Goal: Check status: Check status

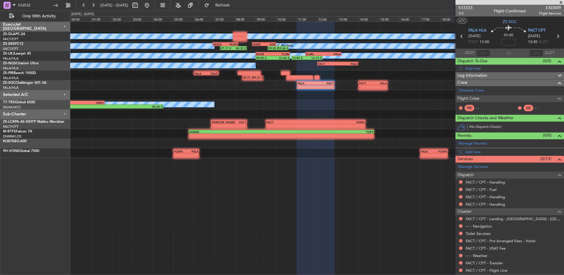
scroll to position [37, 0]
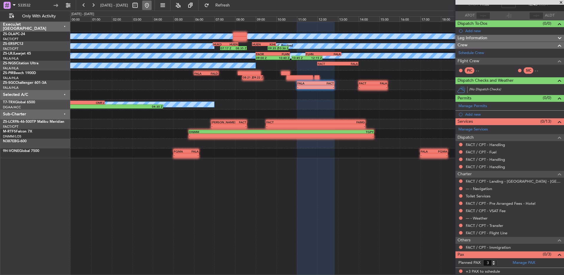
click at [152, 4] on button at bounding box center [146, 5] width 9 height 9
click at [561, 3] on span at bounding box center [561, 2] width 6 height 5
click at [562, 2] on span at bounding box center [561, 2] width 6 height 5
click at [560, 4] on span at bounding box center [561, 2] width 6 height 5
click at [561, 4] on span at bounding box center [561, 2] width 6 height 5
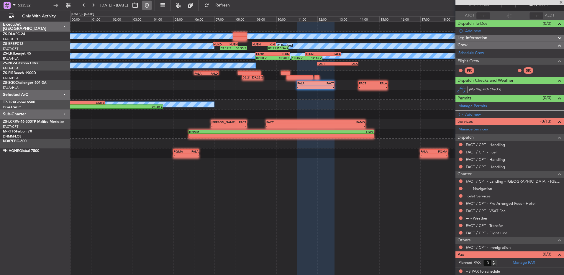
click at [152, 5] on button at bounding box center [146, 5] width 9 height 9
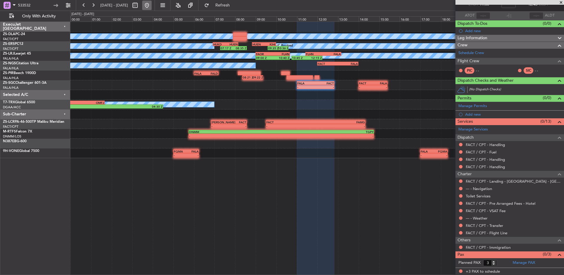
click at [152, 5] on button at bounding box center [146, 5] width 9 height 9
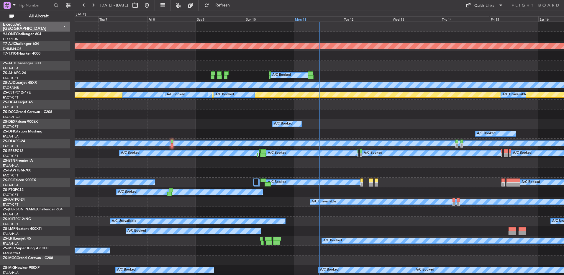
click at [297, 21] on div "Mon 11" at bounding box center [318, 18] width 49 height 5
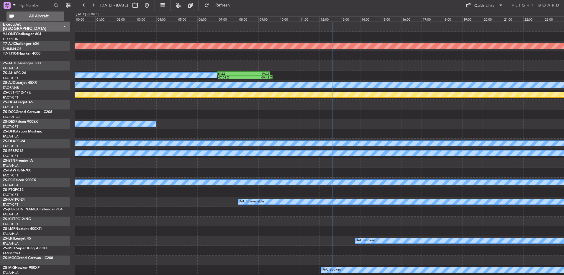
click at [40, 17] on span "All Aircraft" at bounding box center [38, 16] width 47 height 4
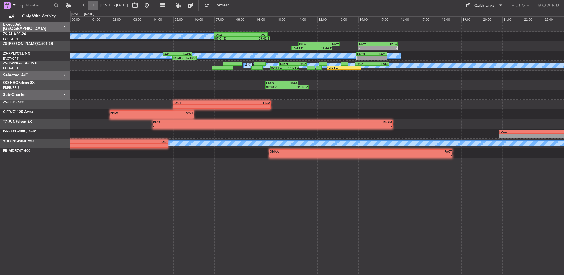
click at [95, 5] on button at bounding box center [93, 5] width 9 height 9
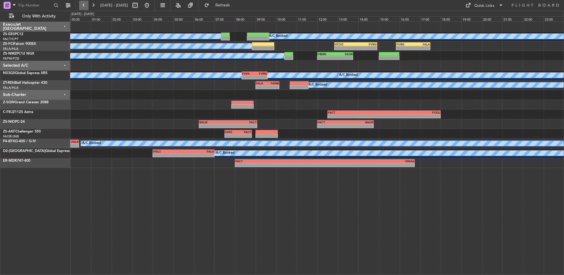
click at [83, 6] on button at bounding box center [83, 5] width 9 height 9
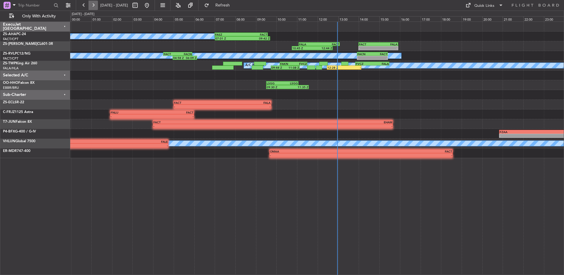
click at [92, 6] on button at bounding box center [93, 5] width 9 height 9
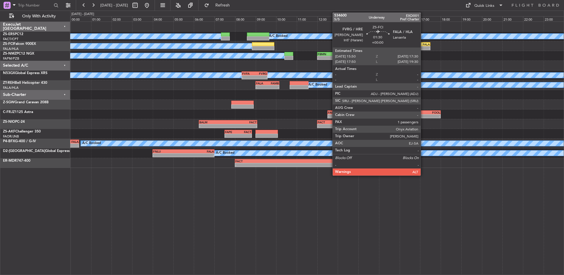
click at [423, 46] on div "-" at bounding box center [421, 48] width 17 height 4
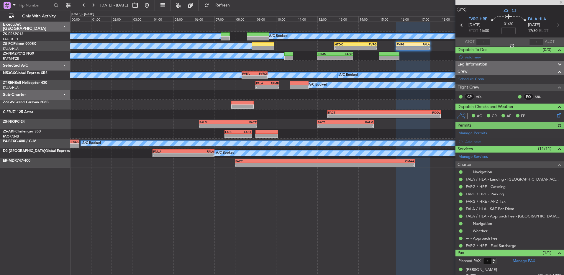
scroll to position [15, 0]
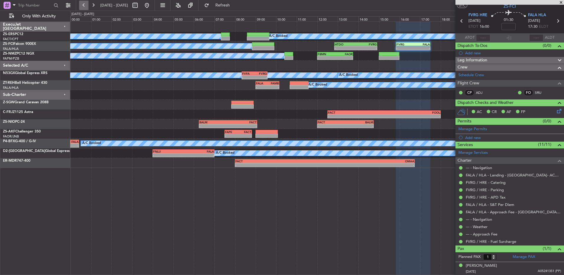
click at [85, 4] on button at bounding box center [83, 5] width 9 height 9
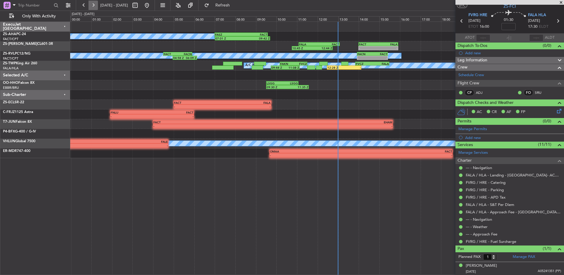
click at [91, 6] on button at bounding box center [93, 5] width 9 height 9
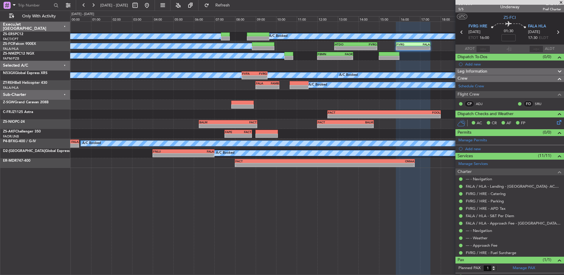
scroll to position [0, 0]
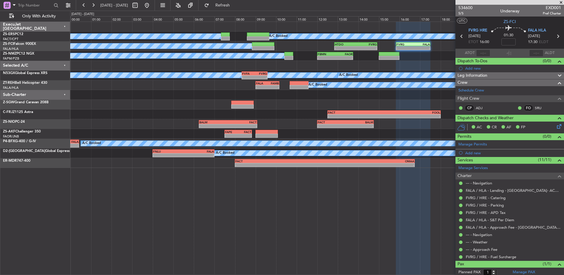
drag, startPoint x: 561, startPoint y: 4, endPoint x: 423, endPoint y: 16, distance: 138.0
click at [562, 4] on span at bounding box center [561, 2] width 6 height 5
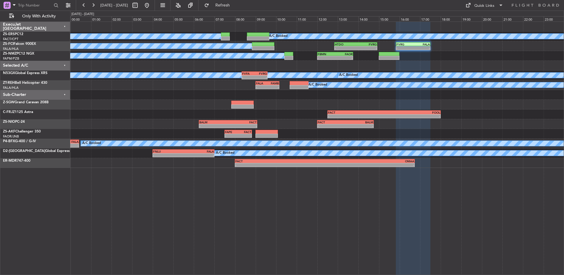
type input "0"
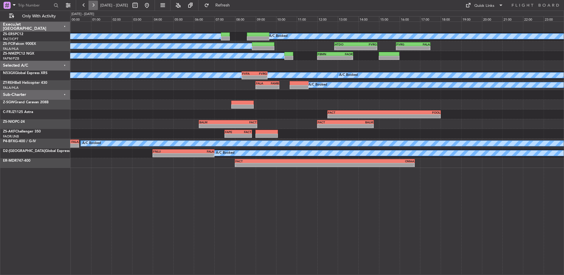
click at [97, 6] on button at bounding box center [93, 5] width 9 height 9
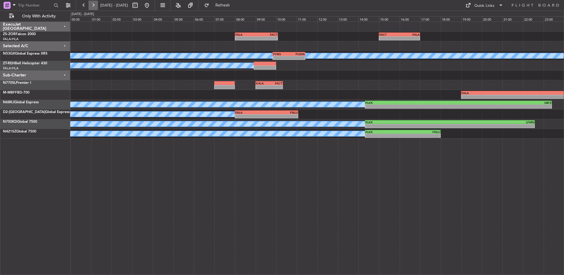
click at [93, 5] on button at bounding box center [93, 5] width 9 height 9
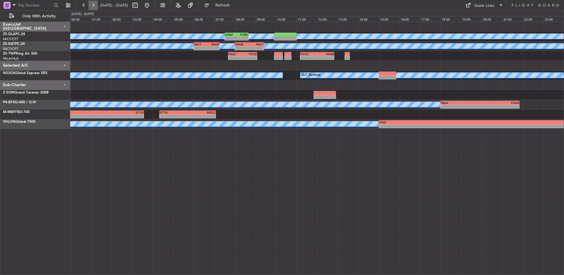
click at [93, 4] on button at bounding box center [93, 5] width 9 height 9
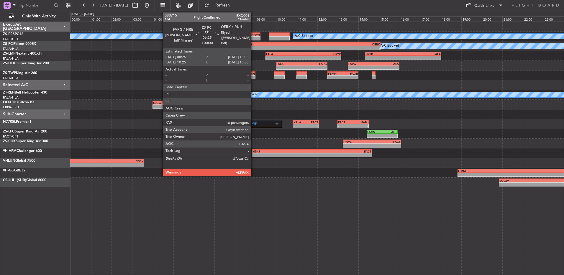
click at [254, 45] on div "FVRG" at bounding box center [278, 44] width 68 height 4
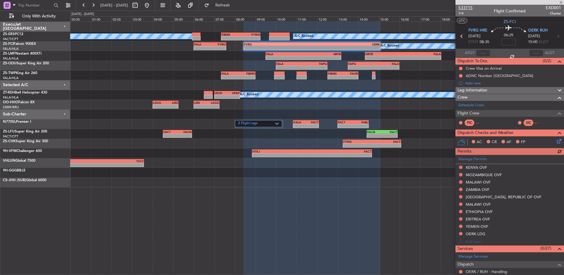
click at [467, 6] on span "533715" at bounding box center [465, 8] width 14 height 6
click at [561, 2] on span at bounding box center [561, 2] width 6 height 5
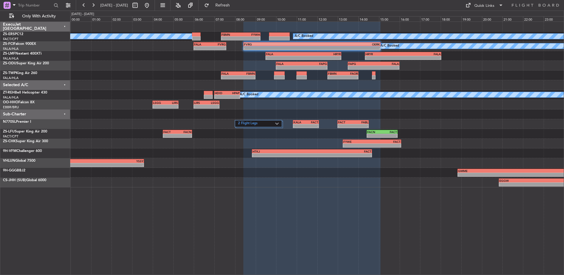
type input "0"
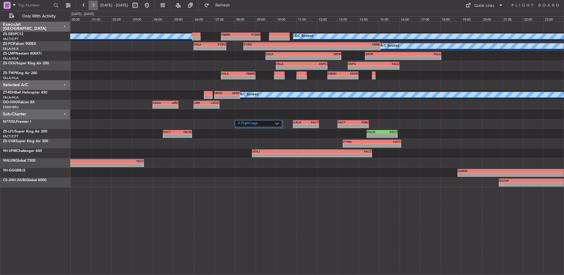
click at [95, 6] on button at bounding box center [93, 5] width 9 height 9
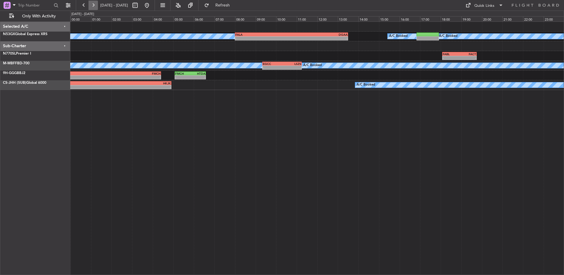
click at [95, 7] on button at bounding box center [93, 5] width 9 height 9
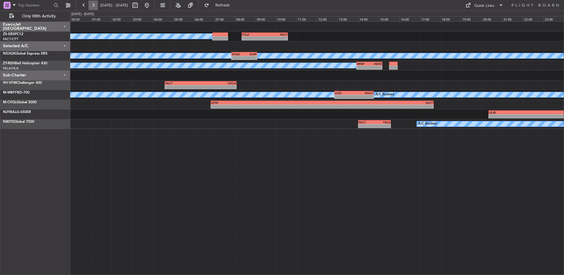
click at [95, 7] on button at bounding box center [93, 5] width 9 height 9
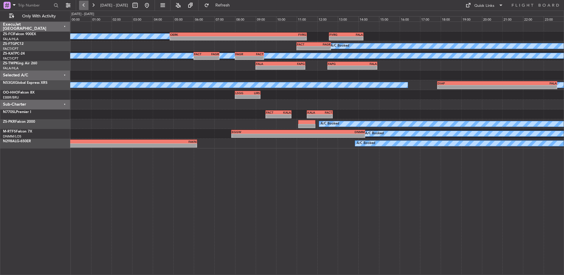
click at [83, 7] on button at bounding box center [83, 5] width 9 height 9
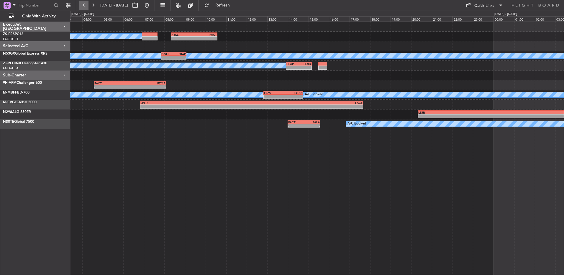
click at [83, 7] on button at bounding box center [83, 5] width 9 height 9
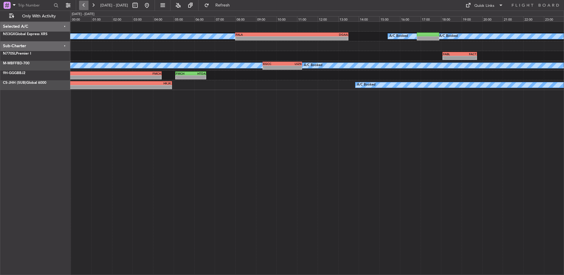
click at [83, 7] on button at bounding box center [83, 5] width 9 height 9
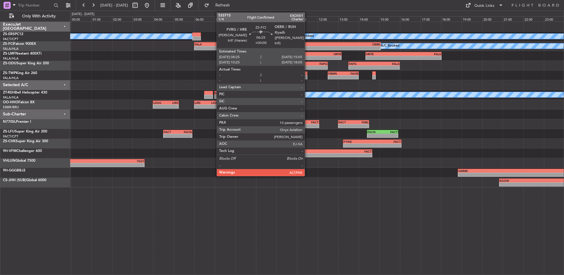
click at [307, 47] on div "-" at bounding box center [278, 48] width 68 height 4
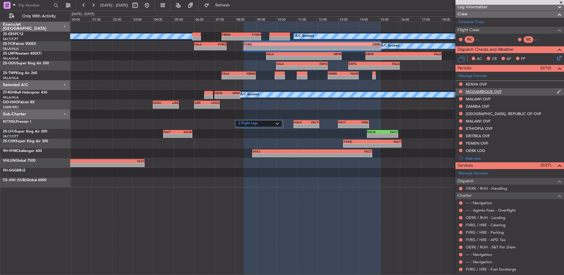
scroll to position [76, 0]
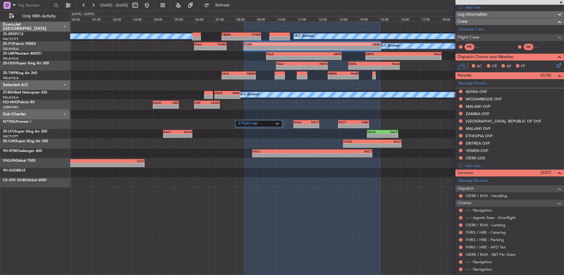
click at [561, 3] on span at bounding box center [561, 2] width 6 height 5
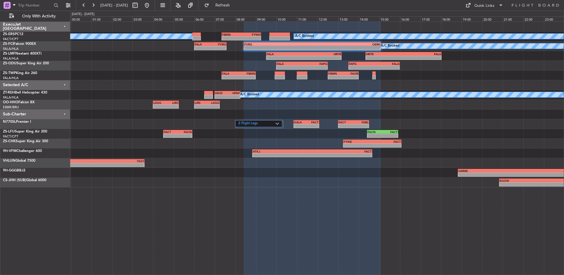
type input "0"
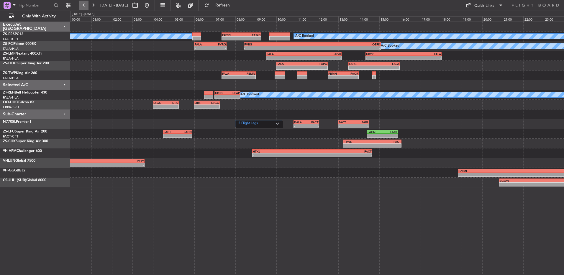
click at [86, 4] on button at bounding box center [83, 5] width 9 height 9
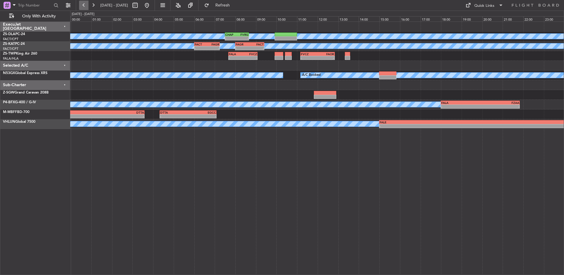
click at [88, 5] on button at bounding box center [83, 5] width 9 height 9
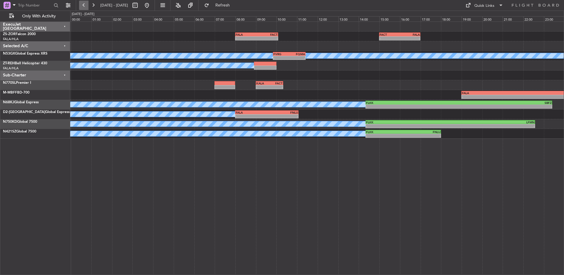
click at [83, 8] on button at bounding box center [83, 5] width 9 height 9
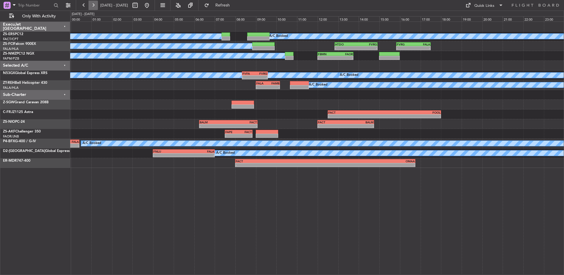
click at [97, 4] on button at bounding box center [93, 5] width 9 height 9
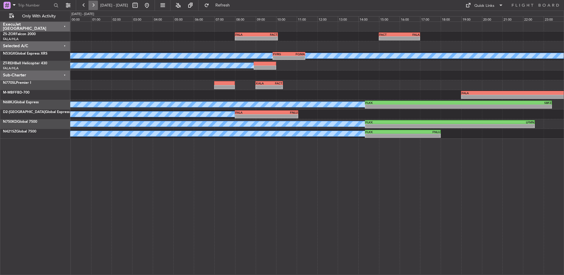
click at [98, 6] on button at bounding box center [93, 5] width 9 height 9
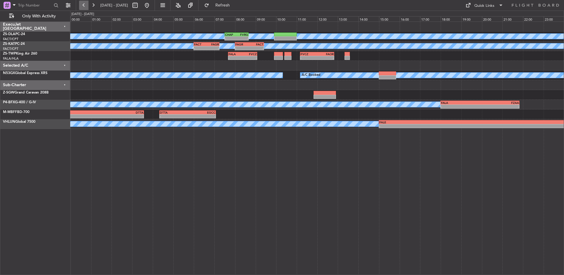
click at [84, 7] on button at bounding box center [83, 5] width 9 height 9
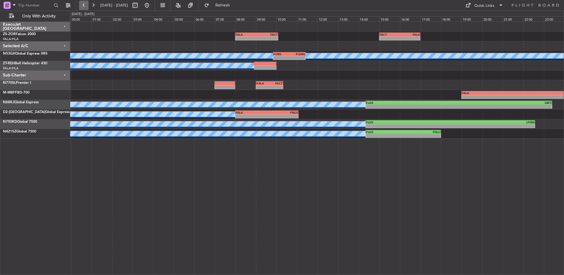
click at [83, 6] on button at bounding box center [83, 5] width 9 height 9
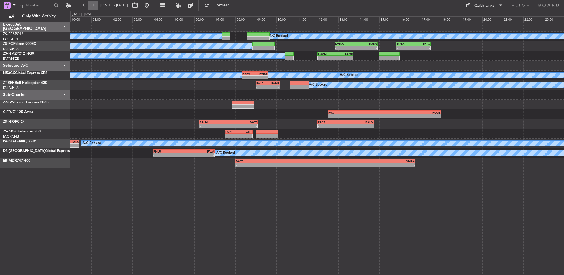
click at [96, 5] on button at bounding box center [93, 5] width 9 height 9
